Goal: Transaction & Acquisition: Obtain resource

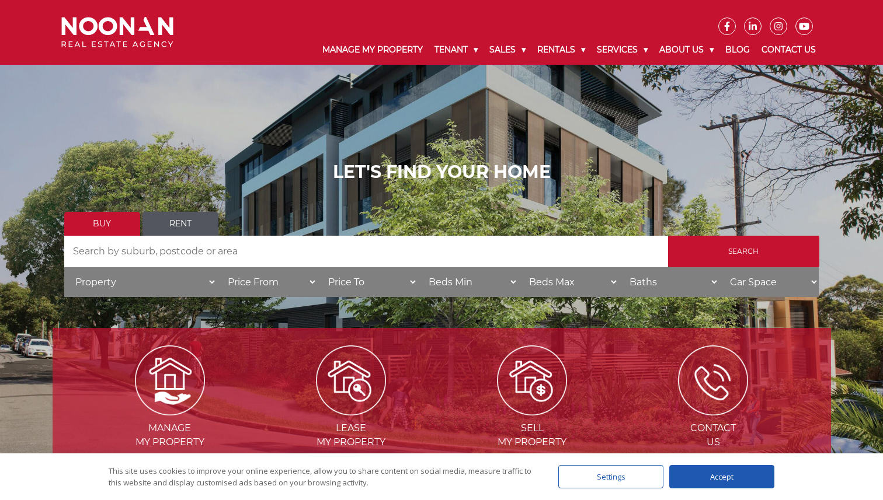
click at [690, 182] on h1 "LET'S FIND YOUR HOME" at bounding box center [441, 172] width 755 height 21
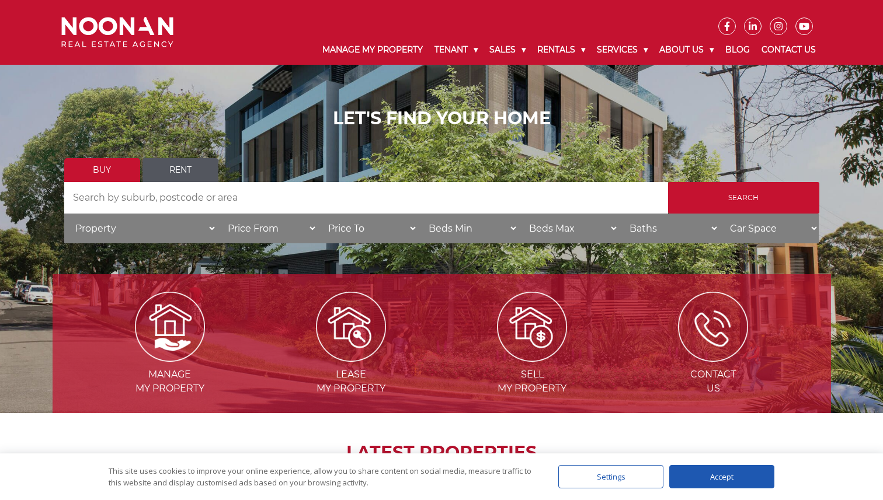
scroll to position [88, 0]
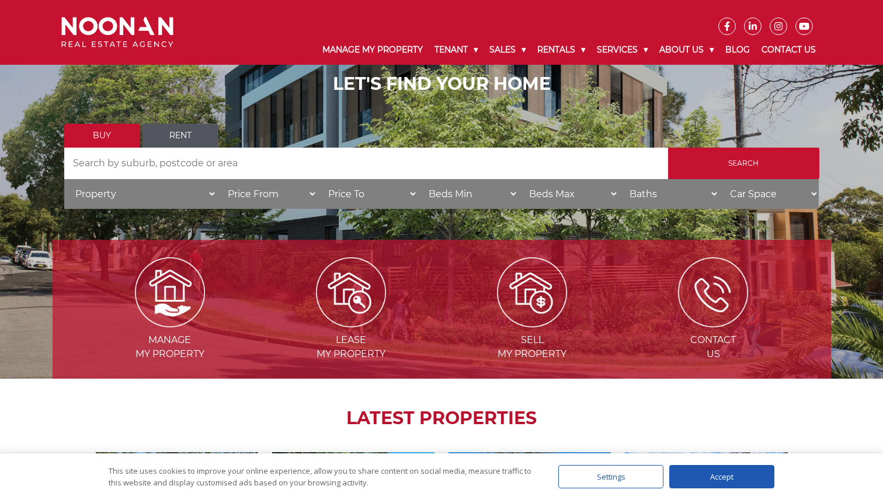
click at [158, 137] on link "Rent" at bounding box center [180, 136] width 76 height 24
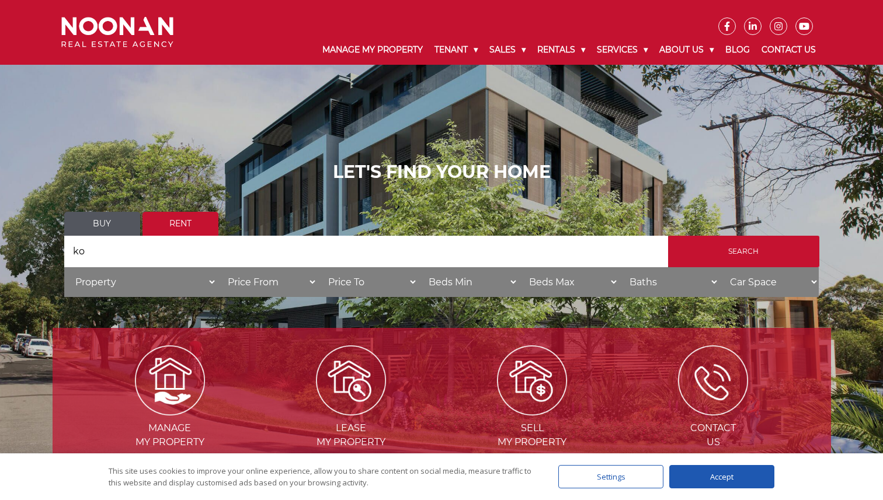
type input "k"
type input "kogarah"
click at [346, 285] on select "Price To $50 $100 $150 $200 $250 $300 $350 $400 $450 $500 $550 $600 $650 $700 $…" at bounding box center [367, 282] width 100 height 30
select select "600"
click at [553, 277] on select "Beds Max 1 + 2 + 3 + 4 + 5 + 6 + 7 + 8 + 9 + 10 +" at bounding box center [568, 282] width 100 height 30
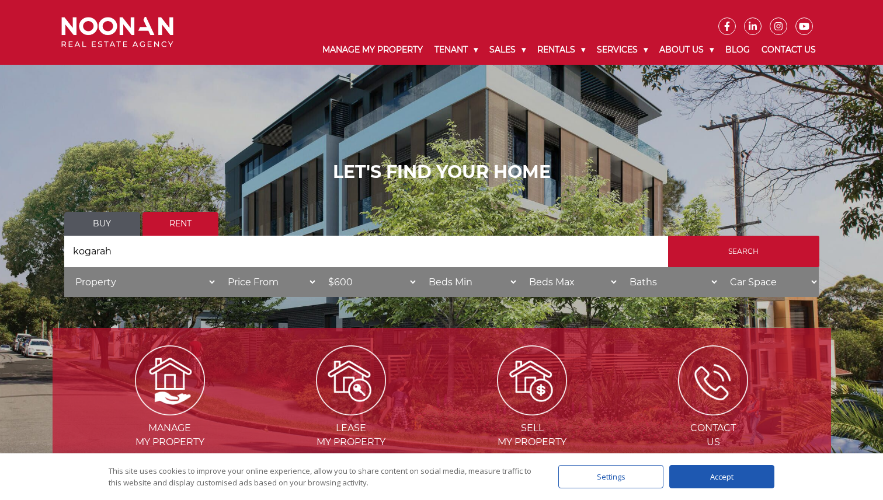
select select "2"
click at [750, 284] on select "Car Space 1 + 2 + 3 +" at bounding box center [769, 282] width 100 height 30
select select "1"
click at [567, 258] on input "kogarah" at bounding box center [366, 252] width 604 height 32
click at [707, 260] on input "Search" at bounding box center [743, 252] width 151 height 32
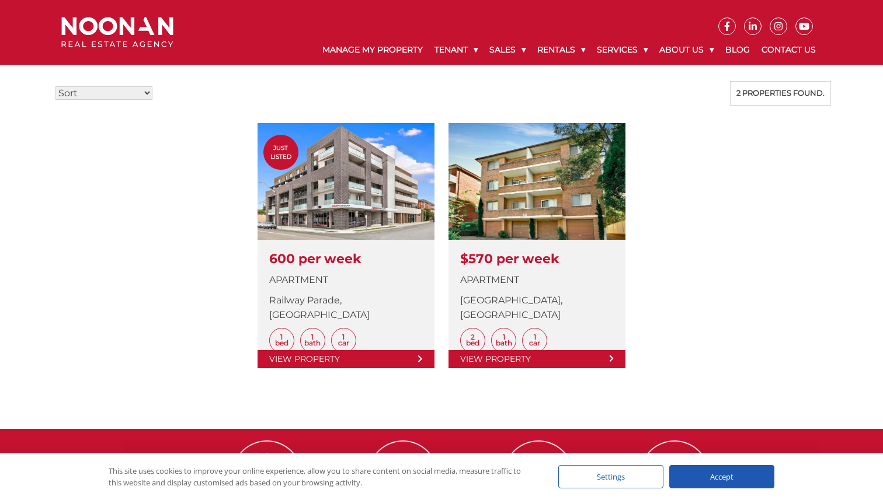
scroll to position [300, 0]
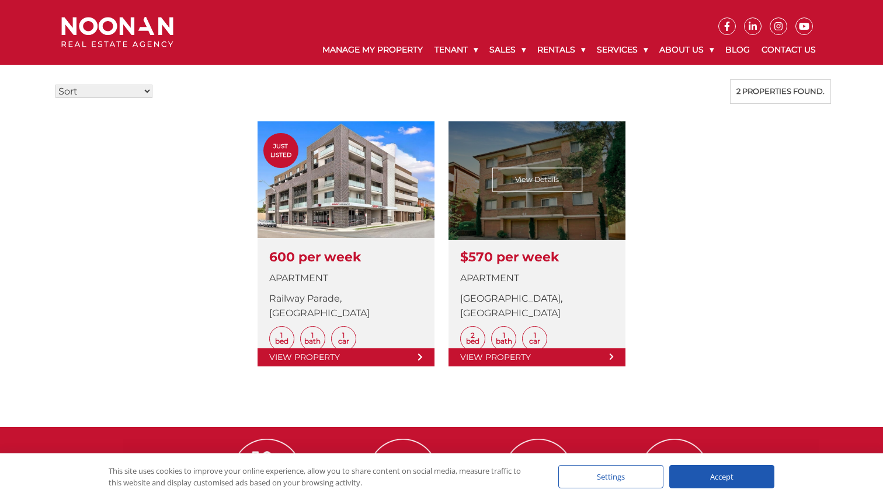
click at [527, 196] on link at bounding box center [536, 243] width 177 height 245
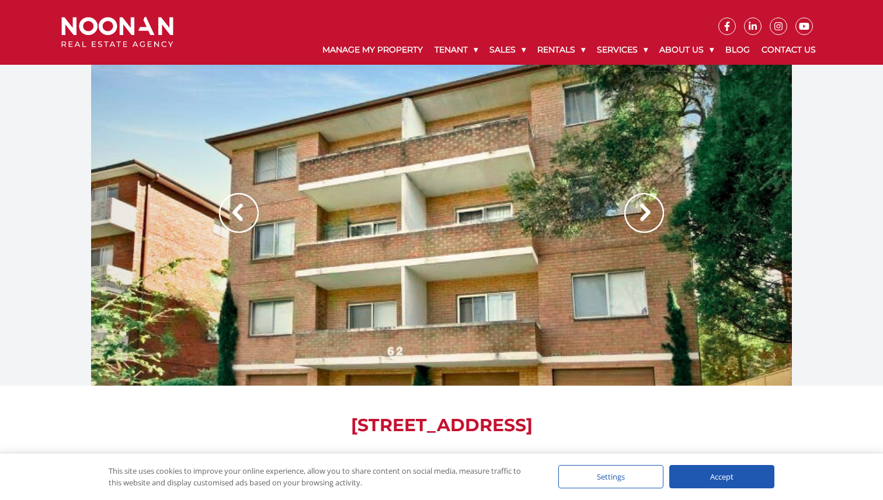
click at [642, 225] on img at bounding box center [644, 213] width 40 height 40
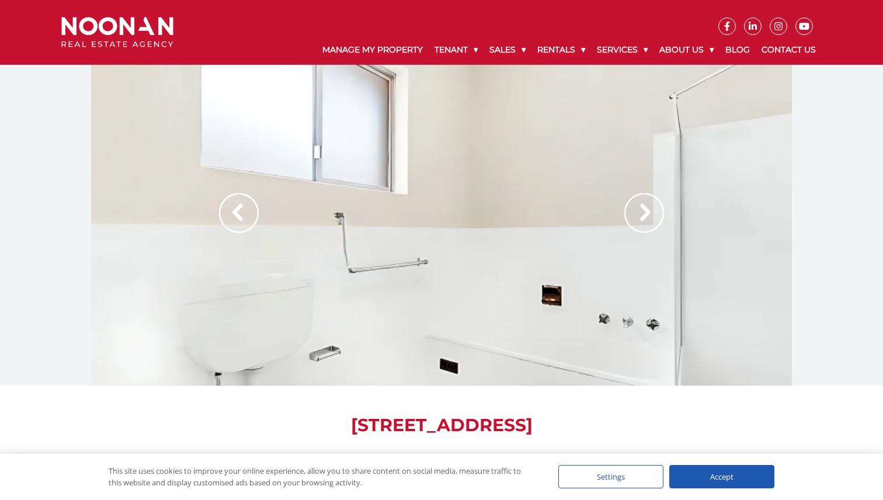
click at [642, 225] on img at bounding box center [644, 213] width 40 height 40
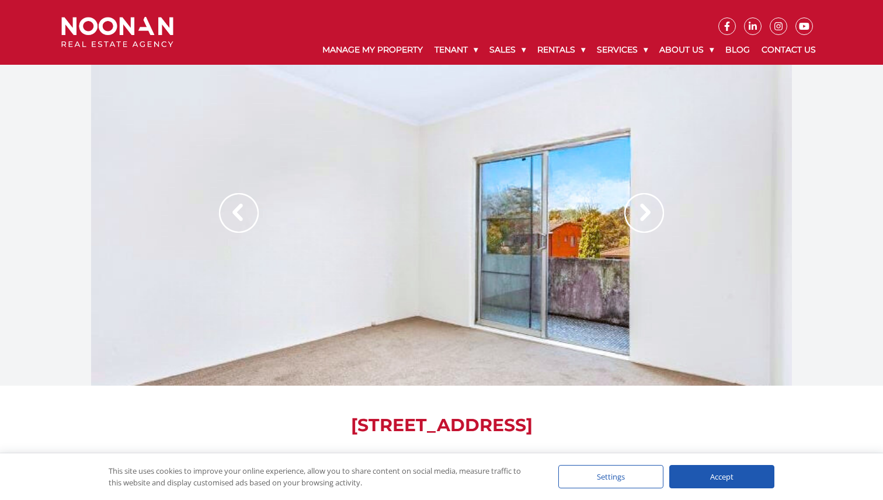
click at [642, 225] on img at bounding box center [644, 213] width 40 height 40
